Goal: Information Seeking & Learning: Learn about a topic

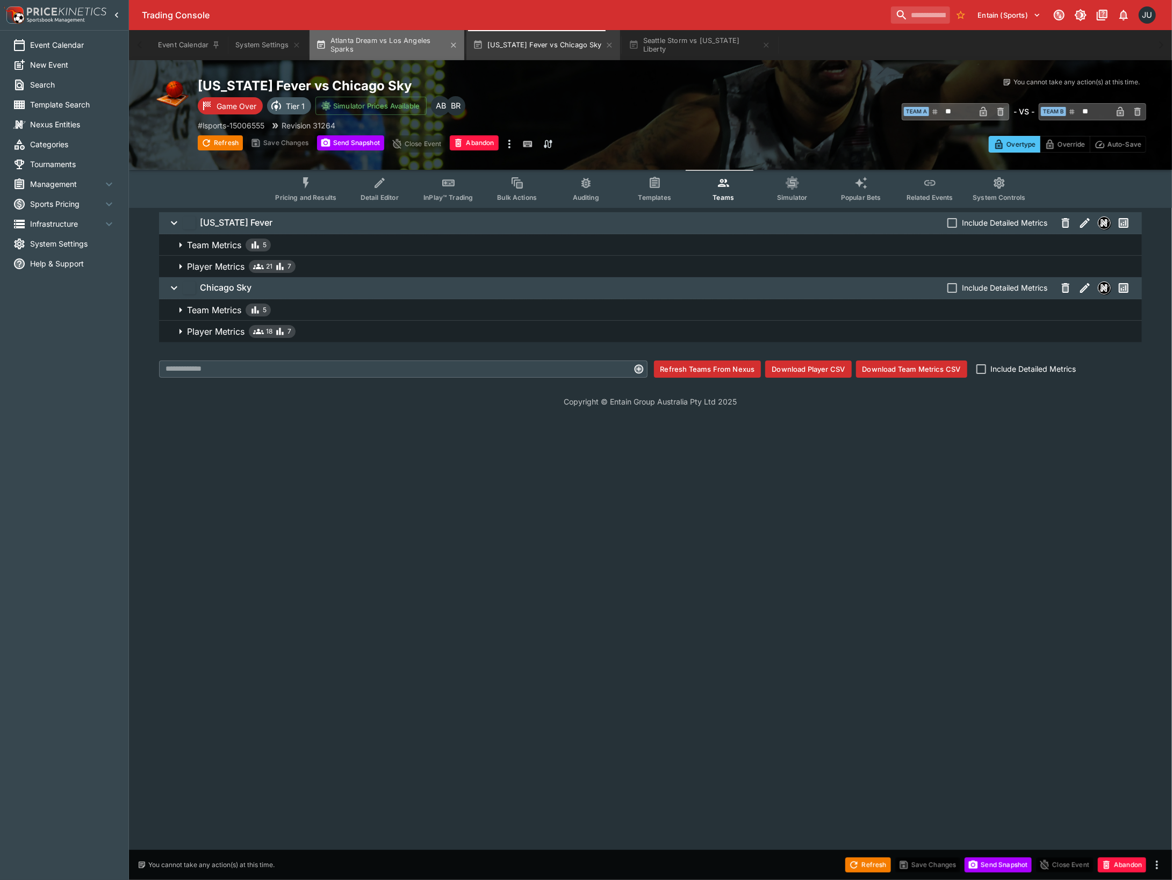
click at [420, 51] on button "Atlanta Dream vs Los Angeles Sparks" at bounding box center [387, 45] width 155 height 30
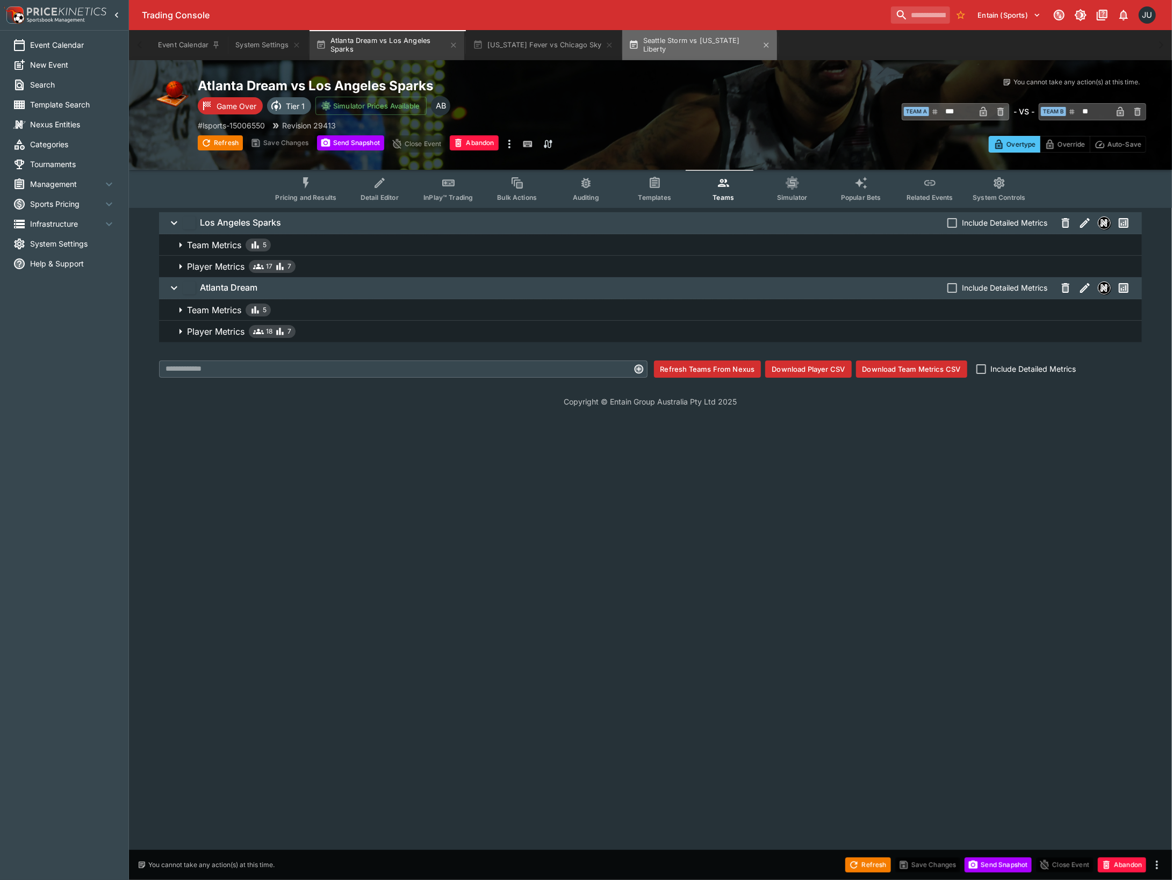
click at [669, 49] on button "Seattle Storm vs [US_STATE] Liberty" at bounding box center [699, 45] width 155 height 30
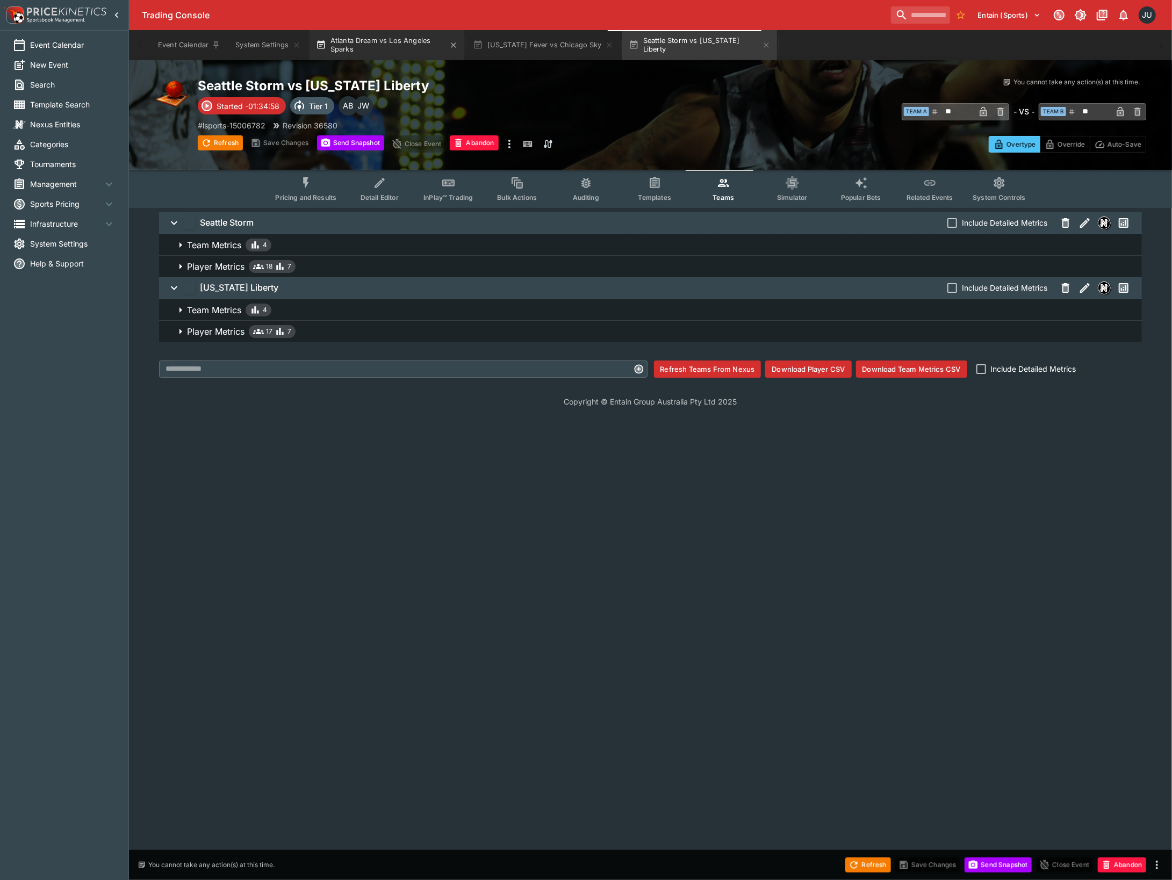
click at [347, 44] on button "Atlanta Dream vs Los Angeles Sparks" at bounding box center [387, 45] width 155 height 30
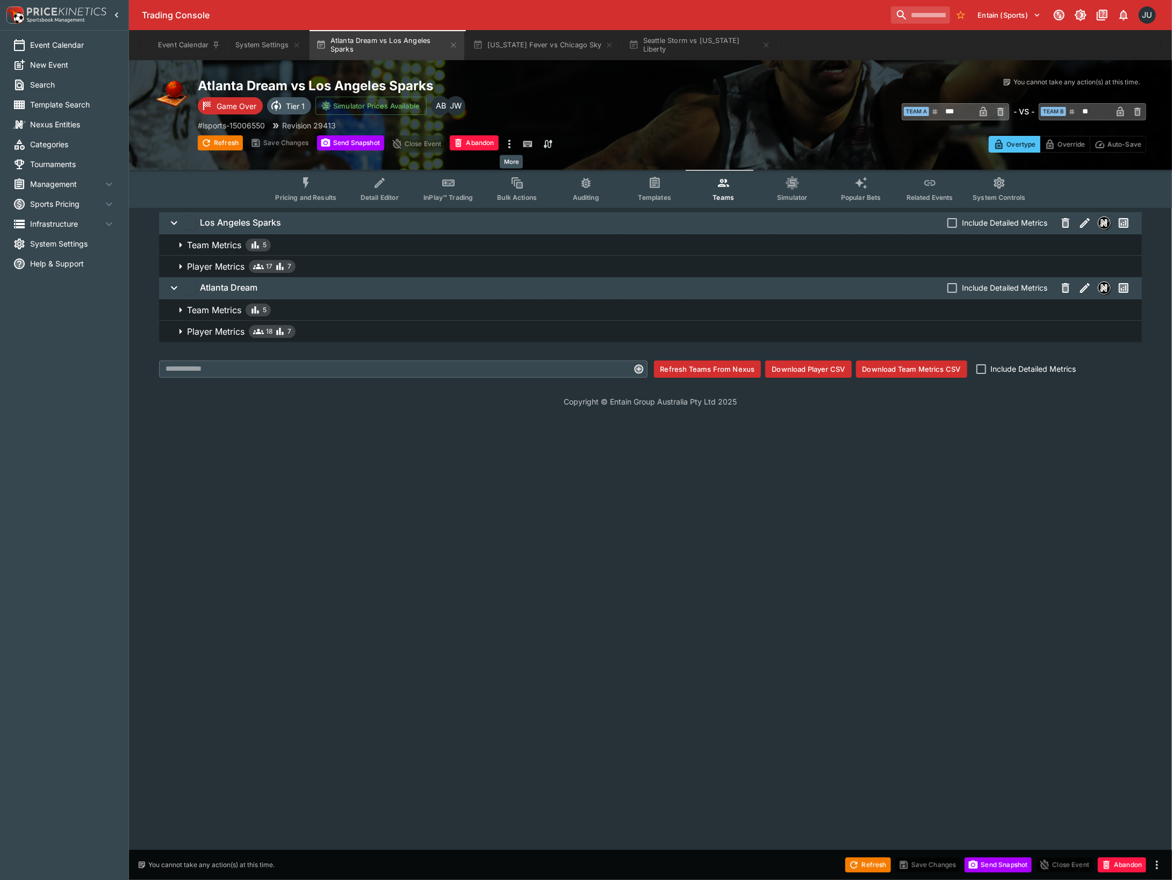
click at [508, 142] on icon "more" at bounding box center [509, 144] width 13 height 13
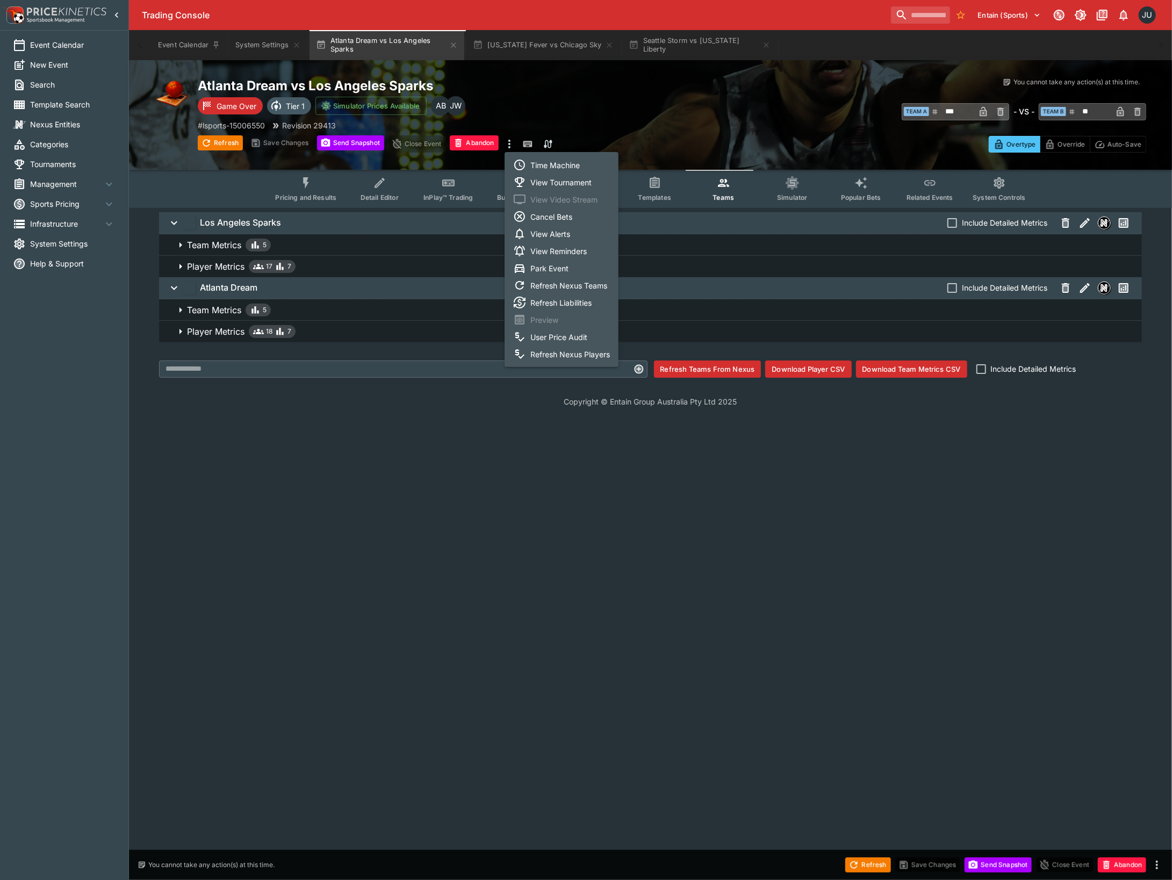
click at [587, 181] on li "View Tournament" at bounding box center [562, 182] width 114 height 17
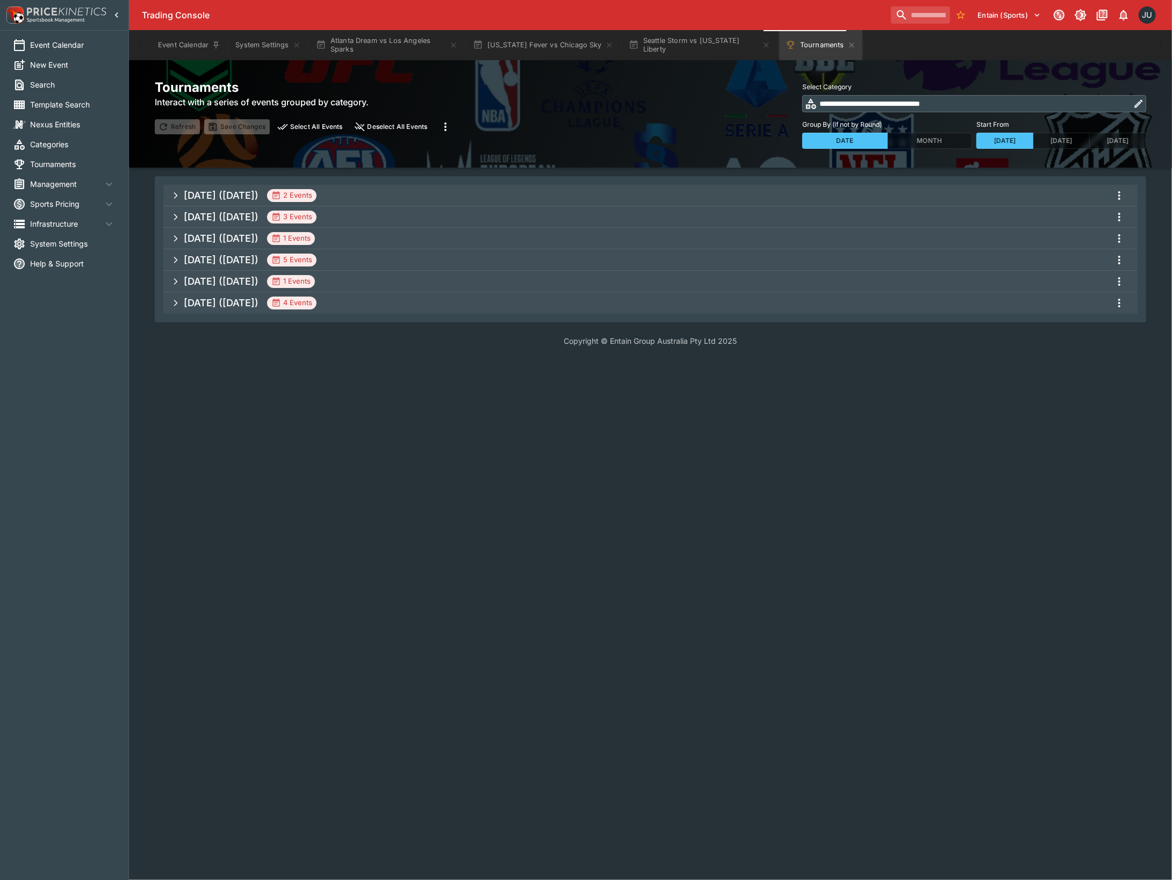
click at [250, 198] on h5 "[DATE] ([DATE])" at bounding box center [221, 195] width 75 height 12
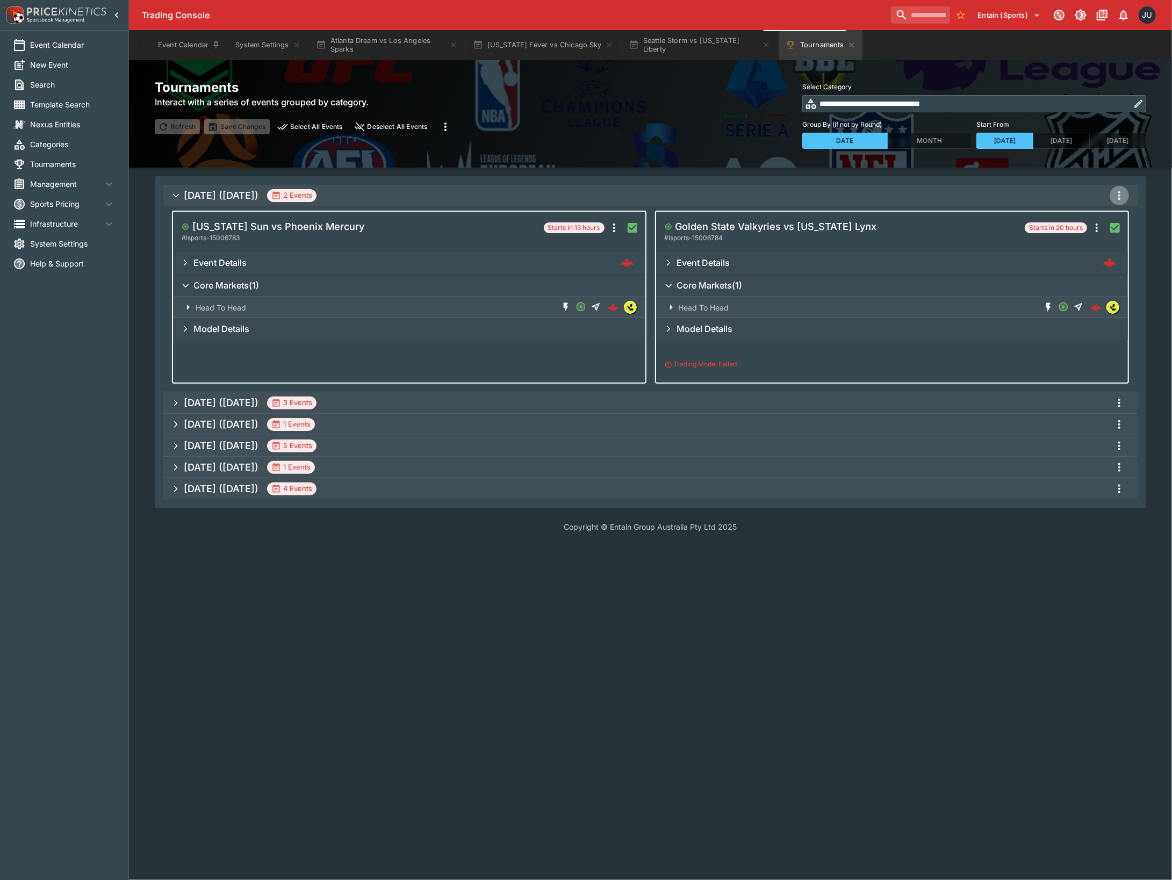
click at [1122, 193] on icon "more" at bounding box center [1119, 195] width 13 height 13
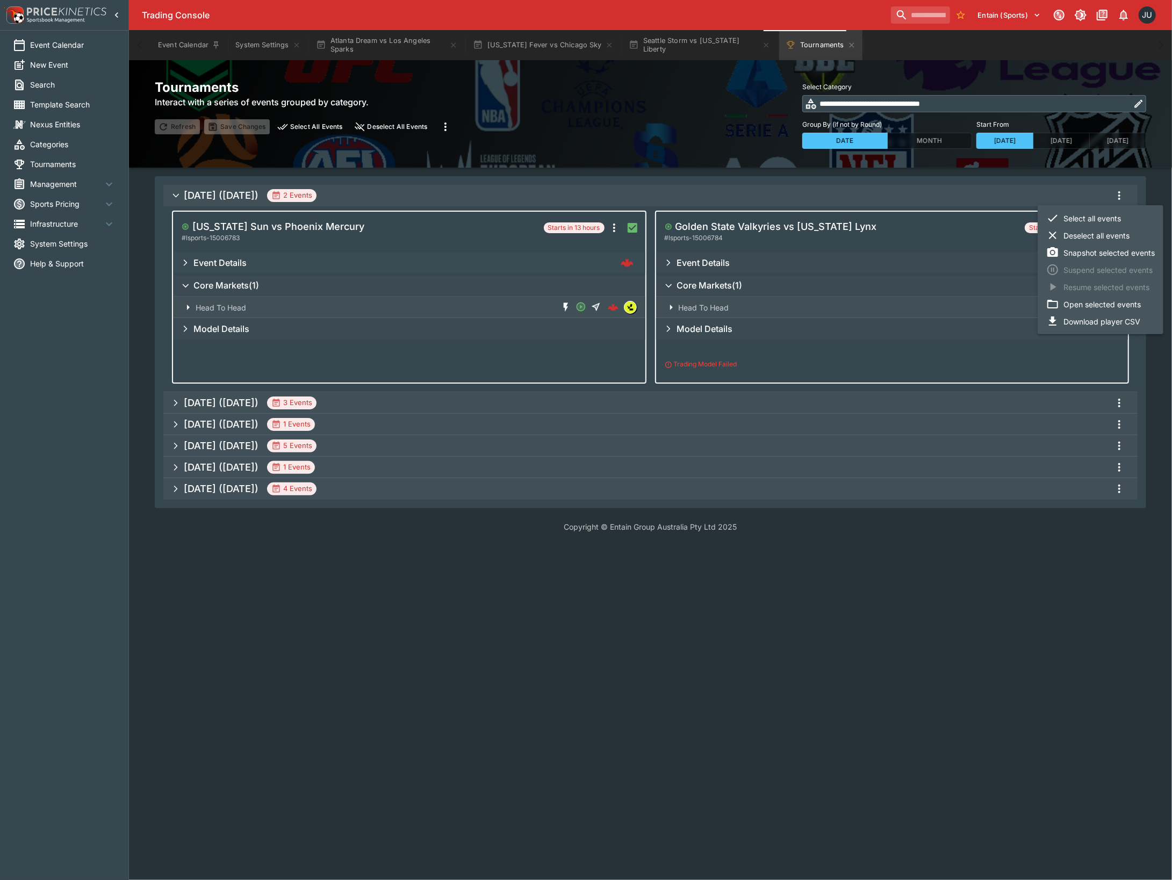
click at [1093, 304] on li "Open selected events" at bounding box center [1101, 304] width 126 height 17
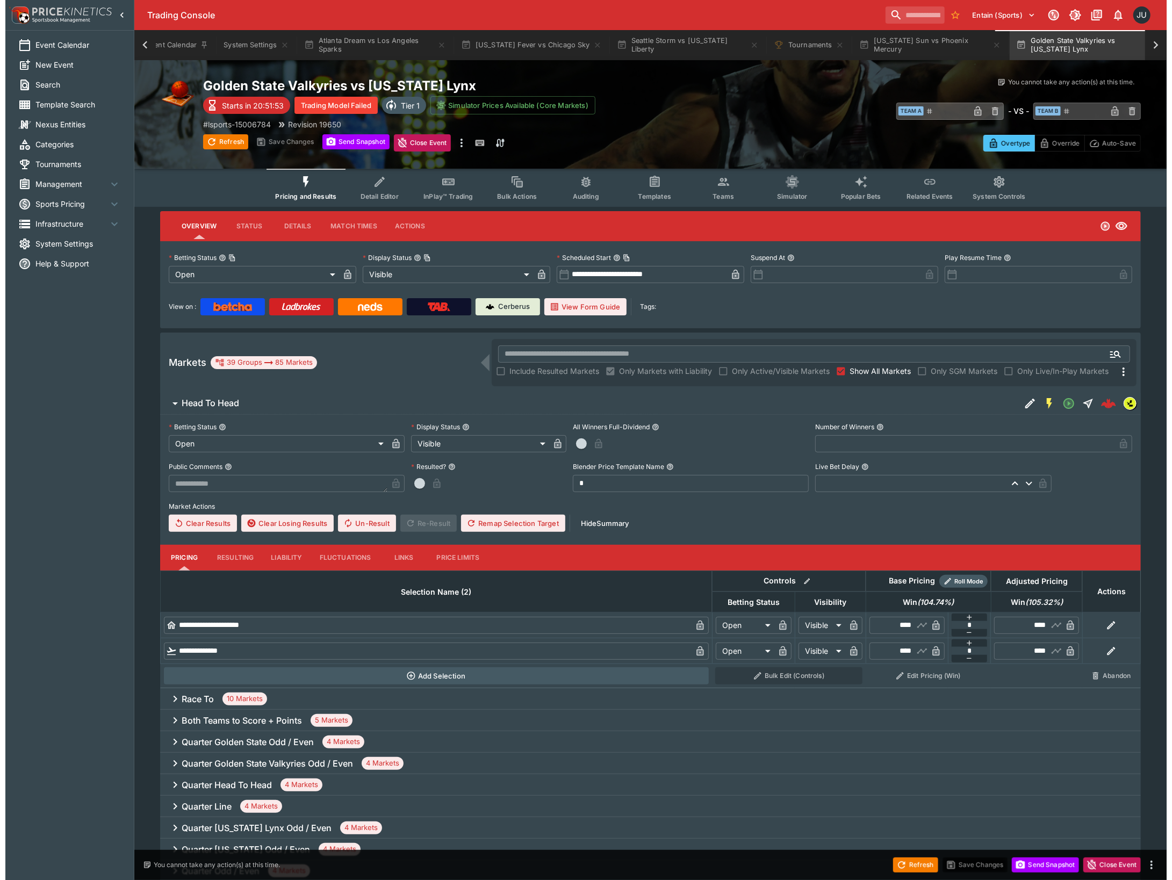
scroll to position [0, 23]
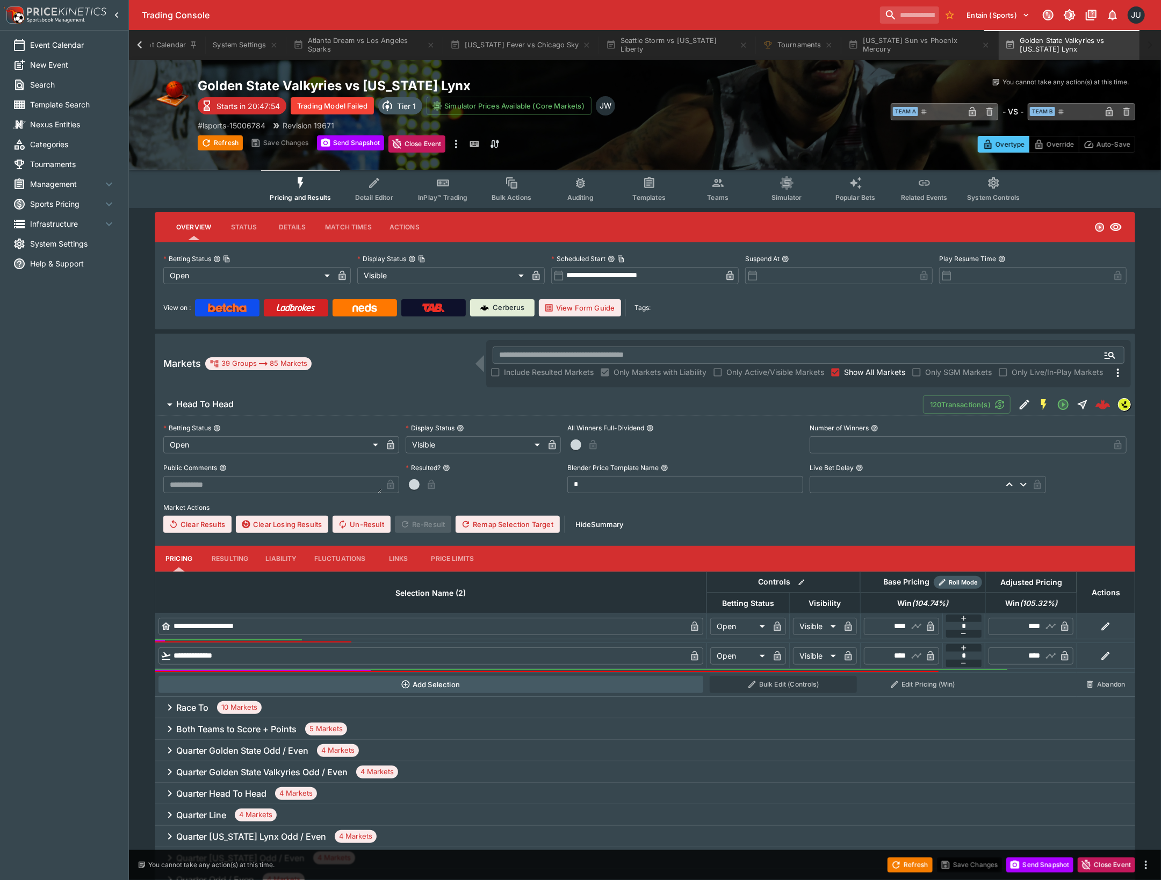
type input "****"
click at [704, 198] on button "Teams" at bounding box center [717, 189] width 69 height 38
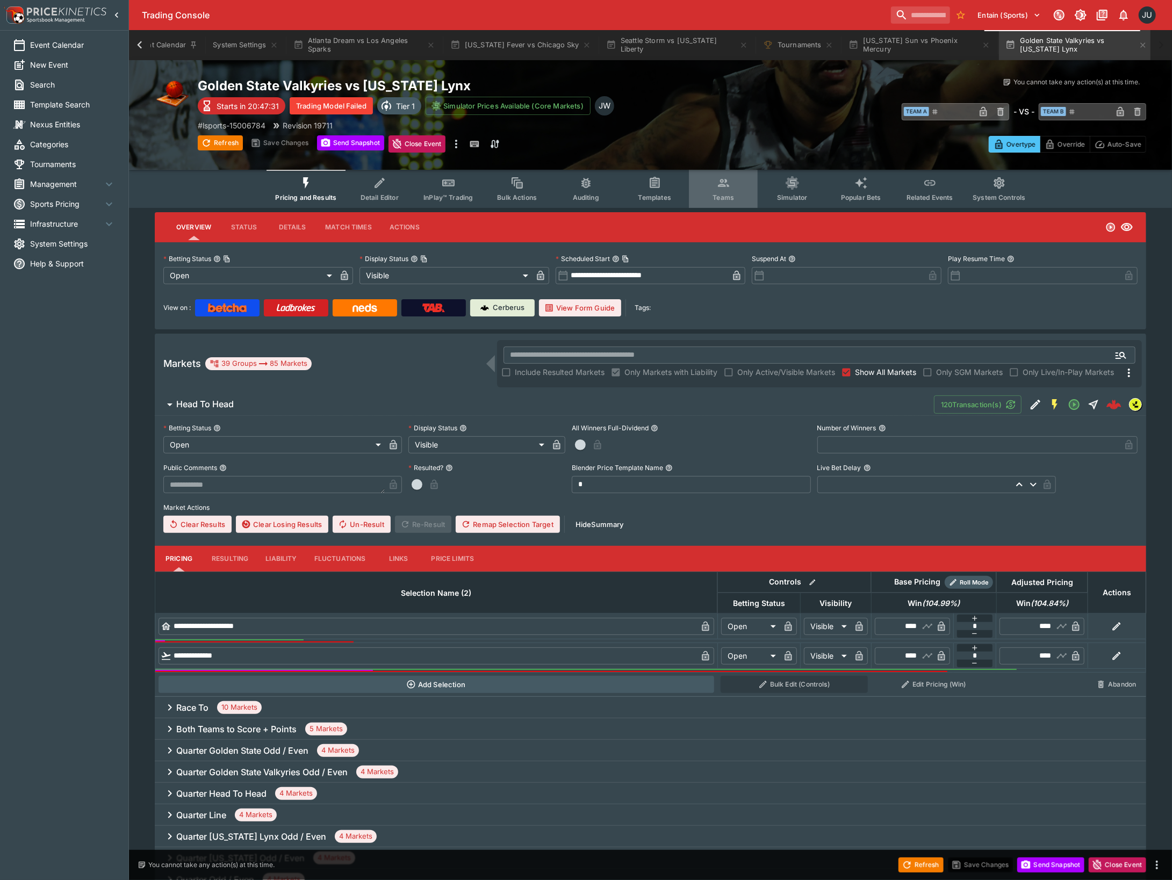
scroll to position [0, 14]
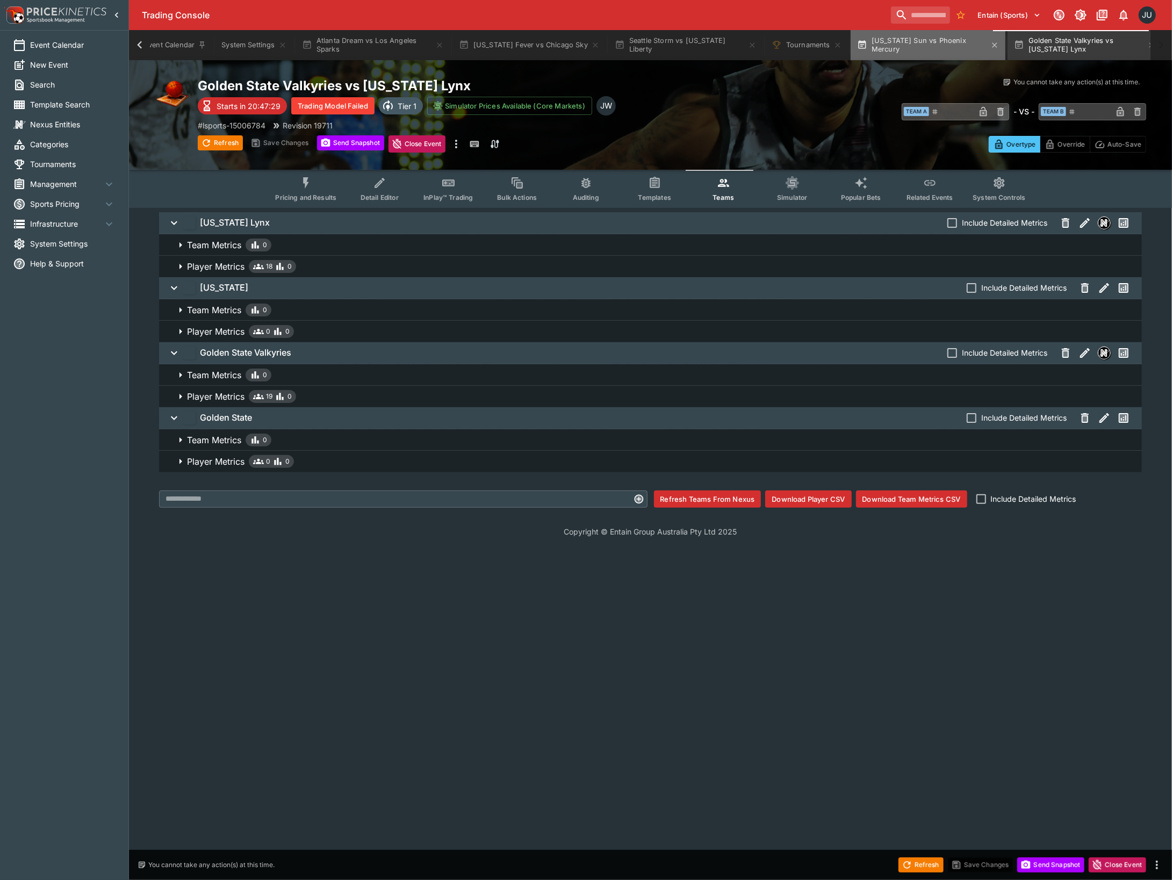
click at [940, 42] on button "[US_STATE] Sun vs Phoenix Mercury" at bounding box center [928, 45] width 155 height 30
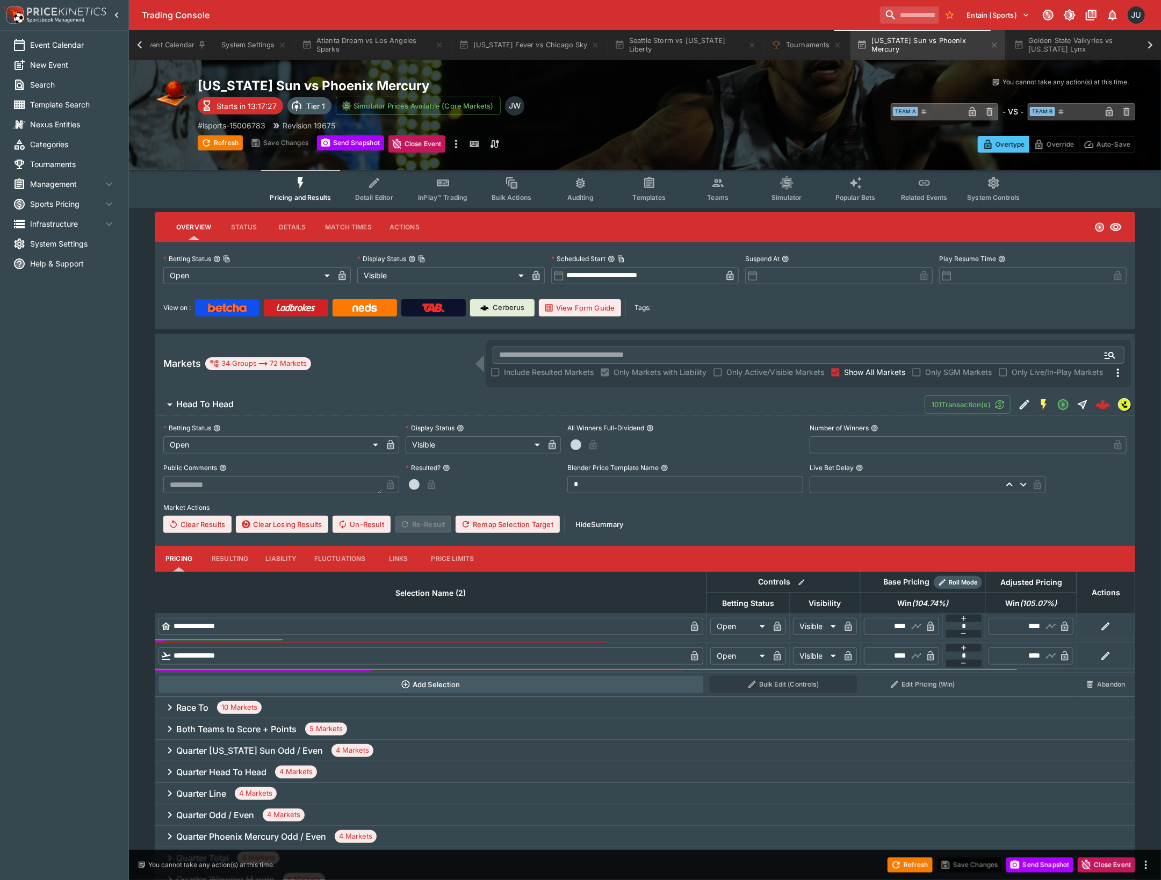
drag, startPoint x: 781, startPoint y: 188, endPoint x: 769, endPoint y: 190, distance: 11.5
click at [769, 190] on button "Simulator" at bounding box center [786, 189] width 69 height 38
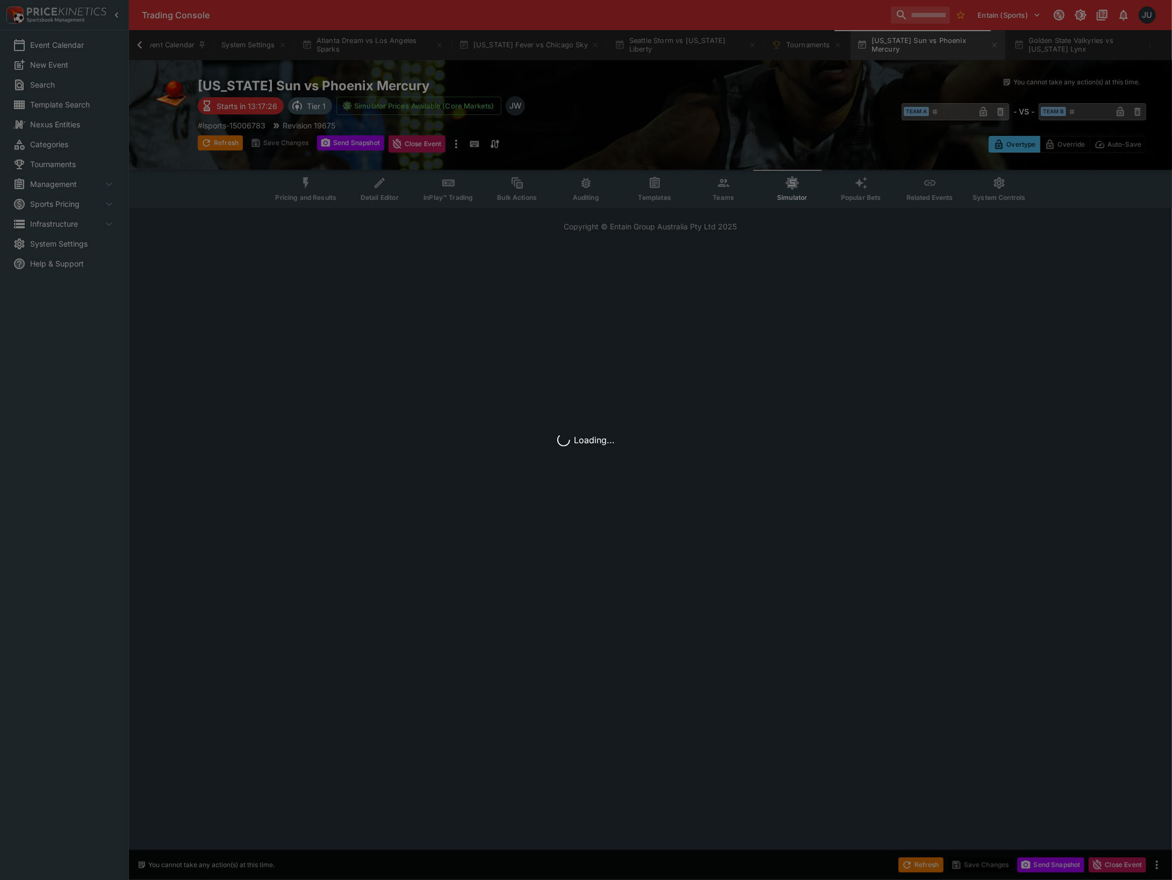
click at [725, 192] on div "Loading..." at bounding box center [586, 440] width 1172 height 880
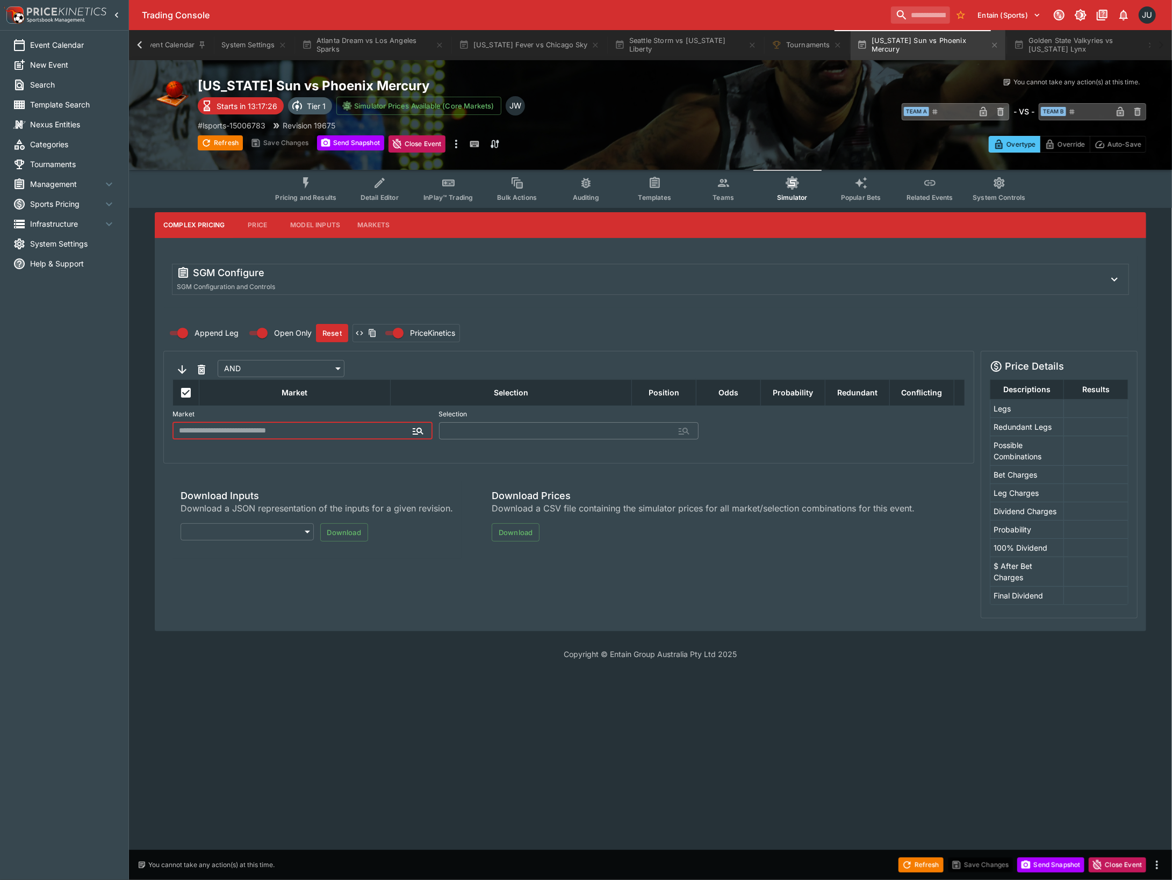
type input "**********"
click at [716, 203] on button "Teams" at bounding box center [723, 189] width 69 height 38
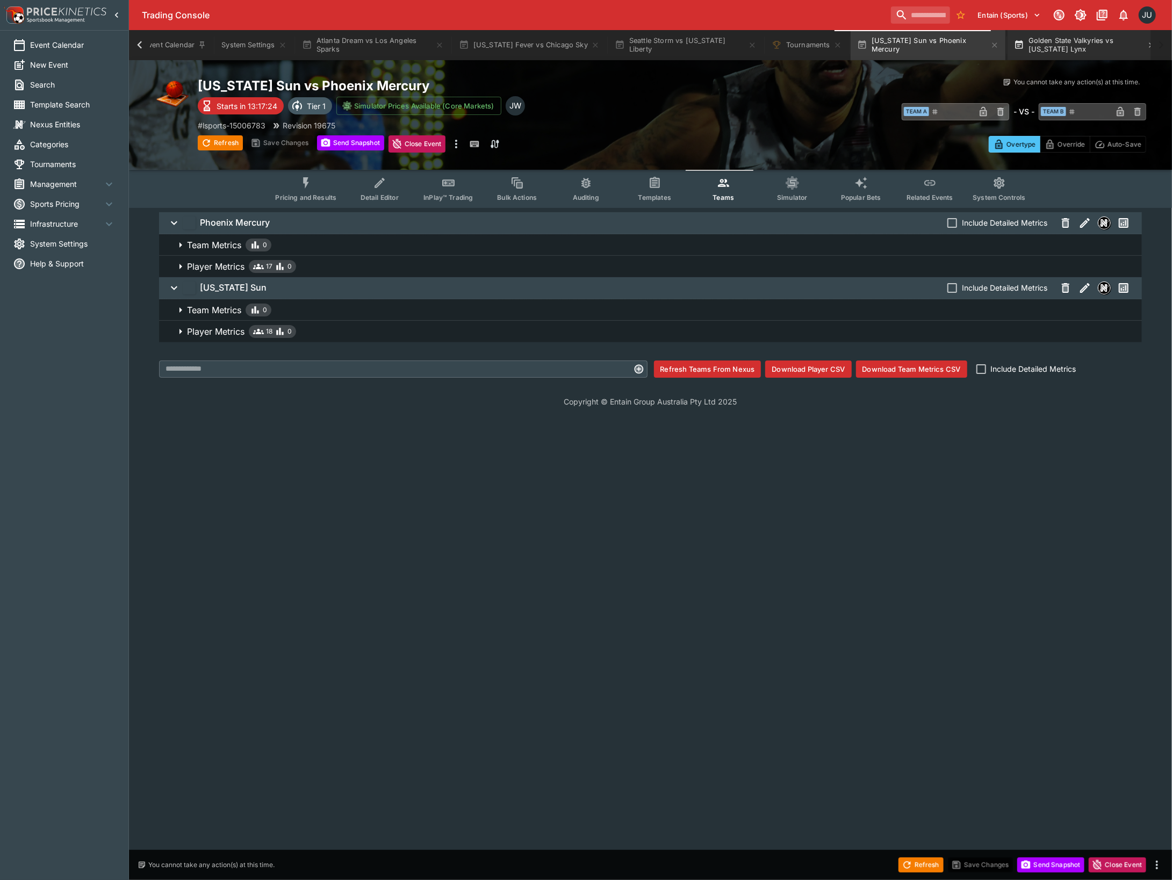
click at [1056, 46] on button "Golden State Valkyries vs [US_STATE] Lynx" at bounding box center [1085, 45] width 155 height 30
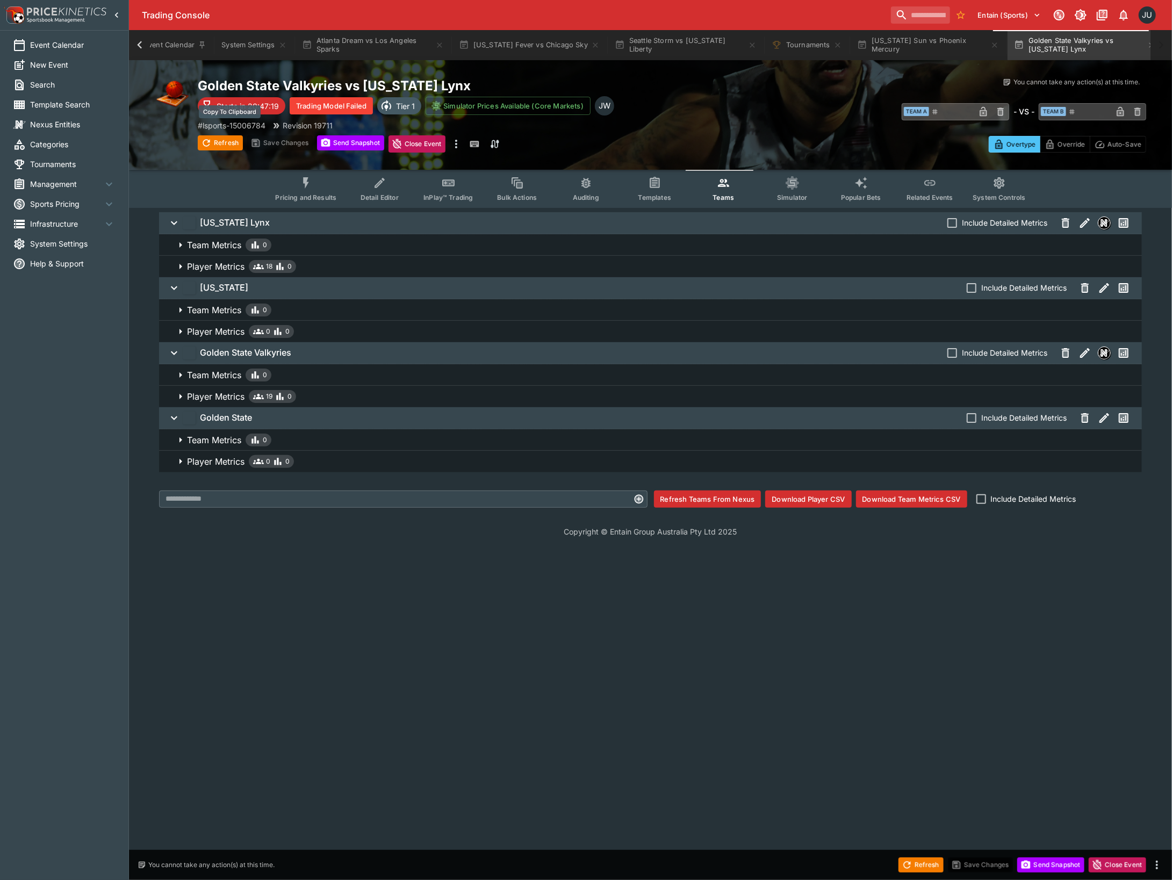
click at [226, 120] on p "# lsports-15006784" at bounding box center [232, 125] width 68 height 11
click at [898, 46] on button "[US_STATE] Sun vs Phoenix Mercury" at bounding box center [928, 45] width 155 height 30
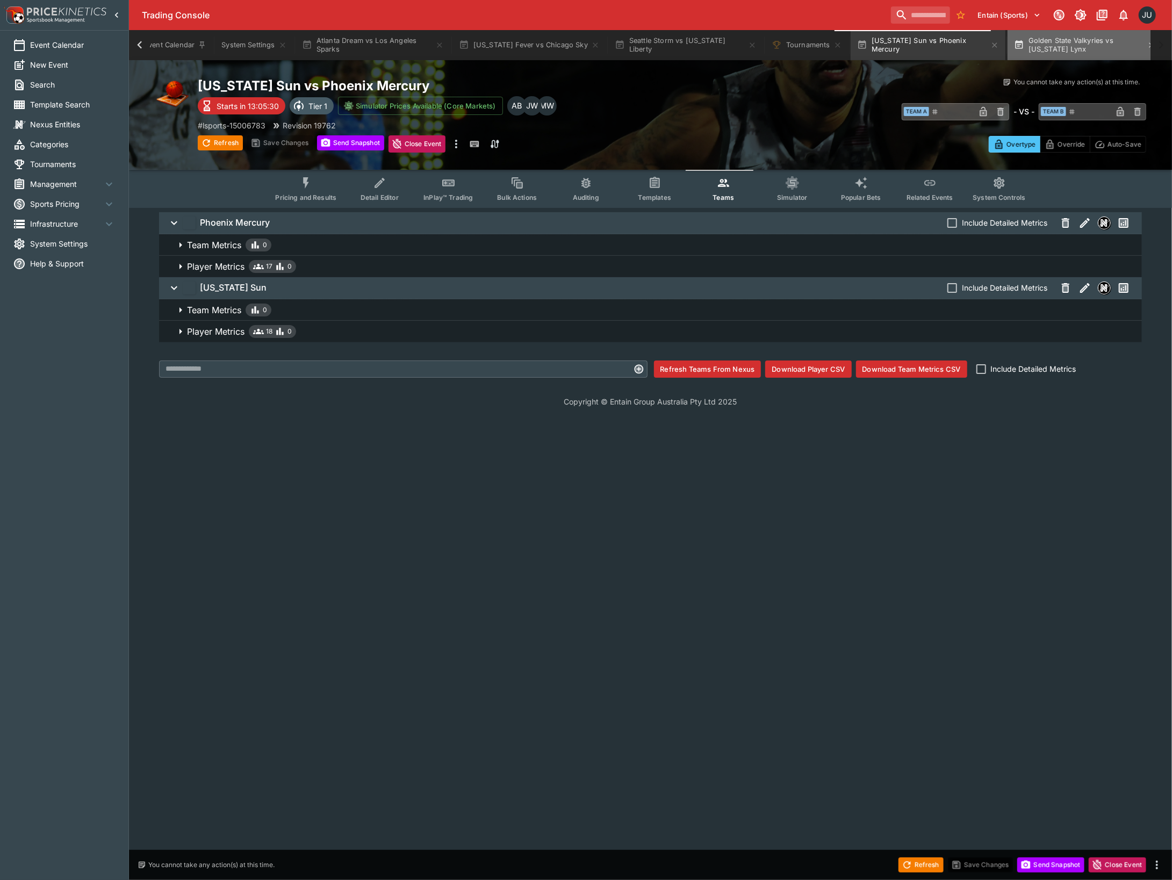
click at [1017, 38] on button "Golden State Valkyries vs [US_STATE] Lynx" at bounding box center [1085, 45] width 155 height 30
